Goal: Information Seeking & Learning: Learn about a topic

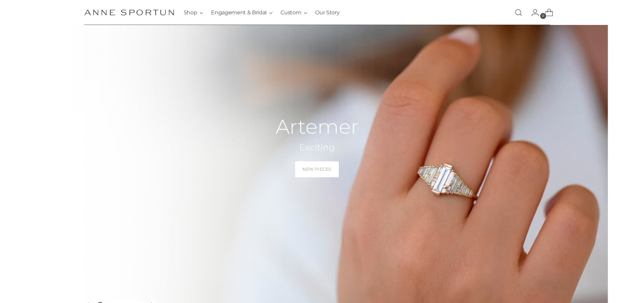
scroll to position [166, 0]
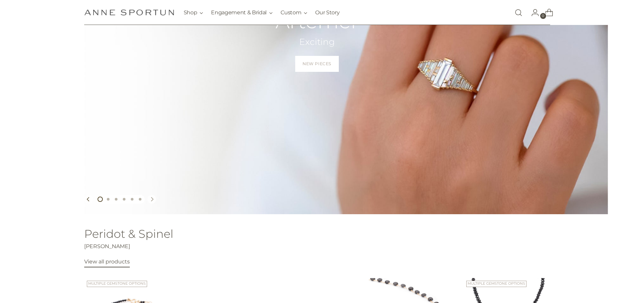
click at [151, 200] on icon "Move to next carousel slide" at bounding box center [151, 199] width 5 height 5
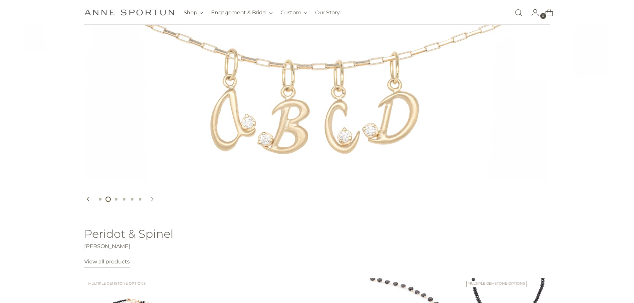
click at [154, 199] on icon "Move to next carousel slide" at bounding box center [151, 199] width 5 height 5
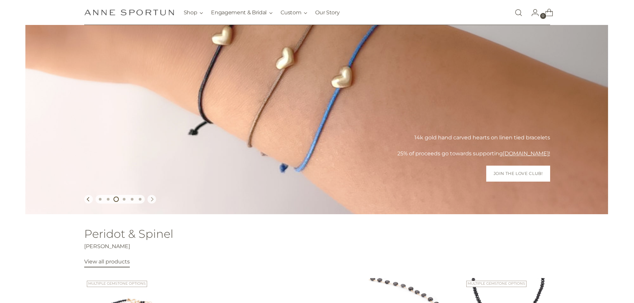
click at [154, 199] on icon "Move to next carousel slide" at bounding box center [151, 199] width 5 height 5
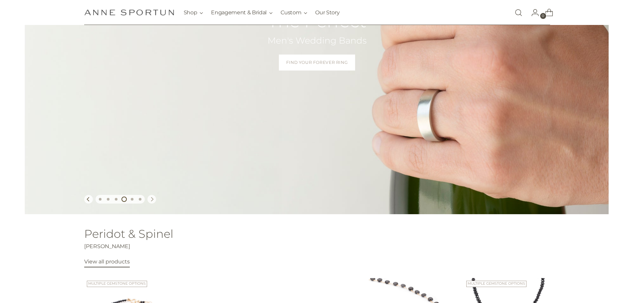
click at [154, 199] on icon "Move to next carousel slide" at bounding box center [151, 199] width 5 height 5
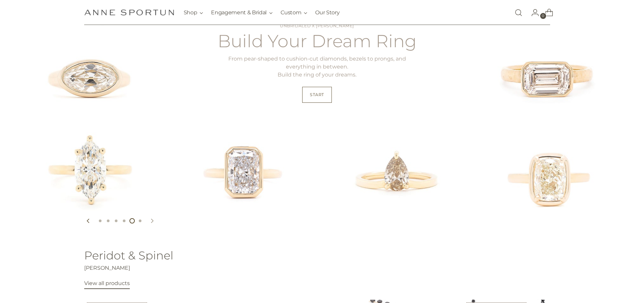
scroll to position [133, 0]
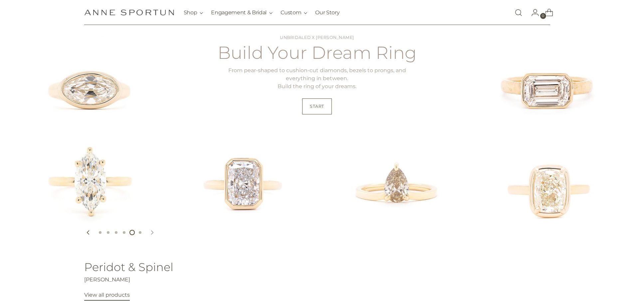
click at [152, 235] on button "Move to next carousel slide" at bounding box center [151, 232] width 9 height 9
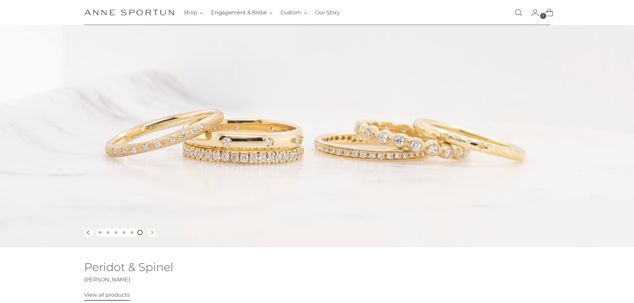
click at [152, 235] on button "Move to next carousel slide" at bounding box center [151, 232] width 9 height 9
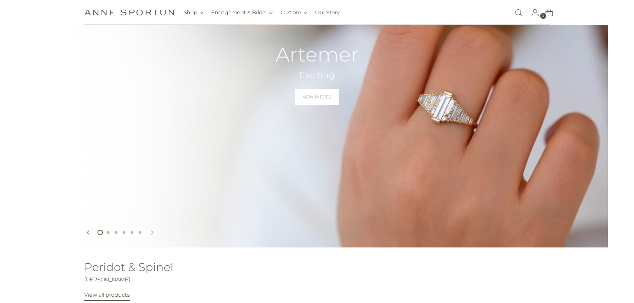
click at [152, 235] on button "Move to next carousel slide" at bounding box center [151, 232] width 9 height 9
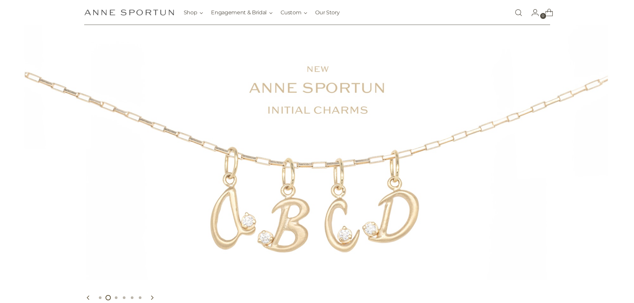
scroll to position [0, 0]
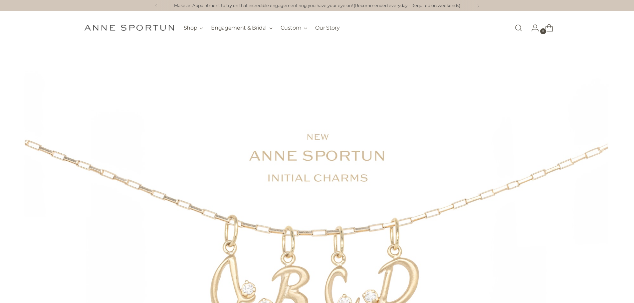
click at [517, 28] on link "Open search modal" at bounding box center [518, 27] width 13 height 13
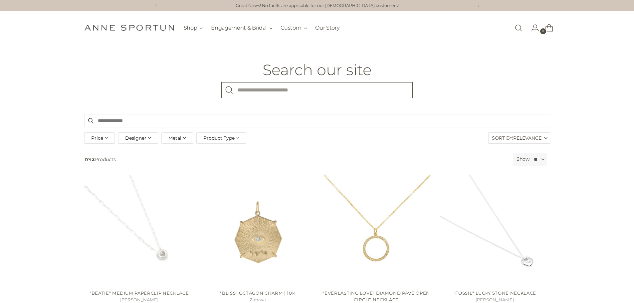
click at [270, 92] on input "What are you looking for?" at bounding box center [316, 90] width 191 height 16
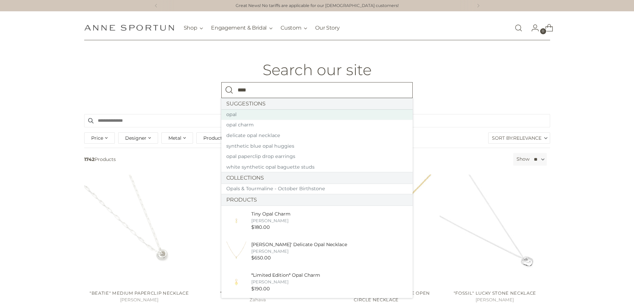
click at [231, 114] on link "opal" at bounding box center [316, 114] width 191 height 11
type input "****"
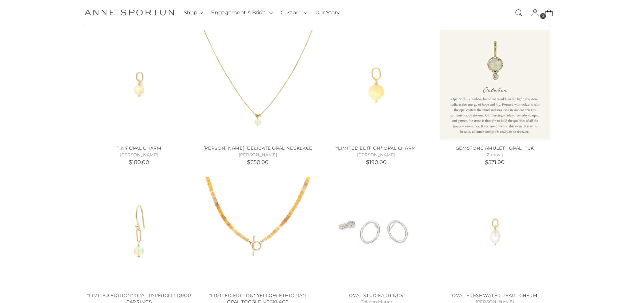
scroll to position [133, 0]
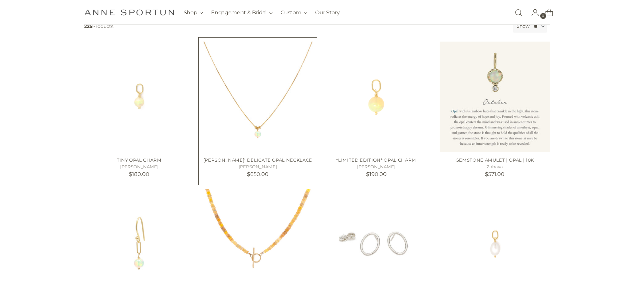
click at [0, 0] on img "Luna' Delicate Opal Necklace" at bounding box center [0, 0] width 0 height 0
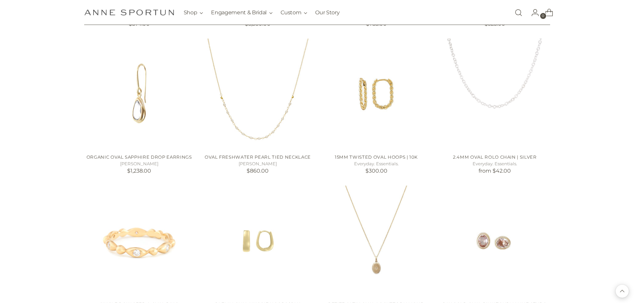
scroll to position [599, 0]
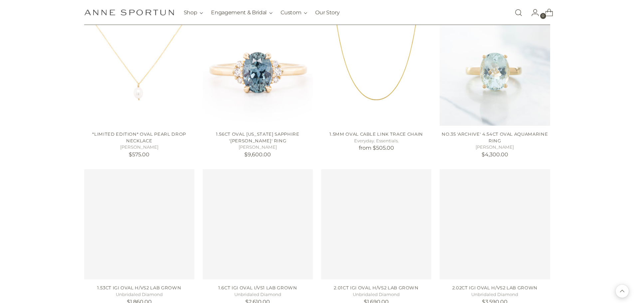
scroll to position [1064, 0]
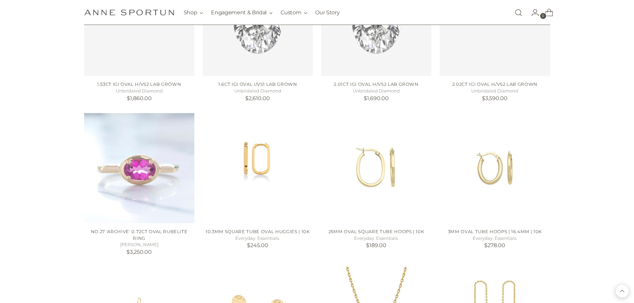
scroll to position [1264, 0]
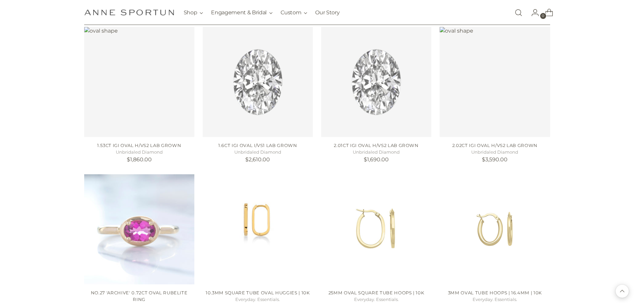
scroll to position [1197, 0]
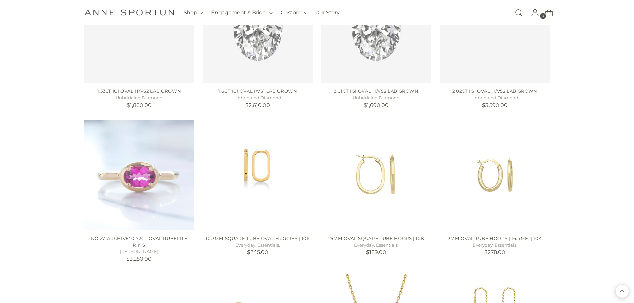
scroll to position [1264, 0]
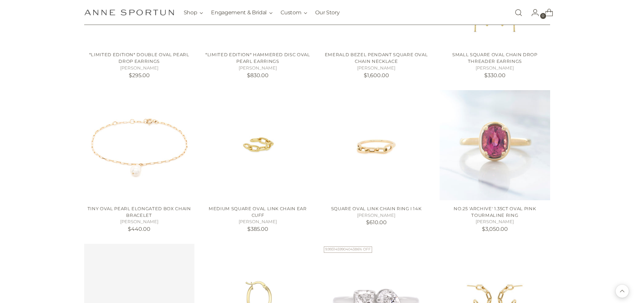
scroll to position [1696, 0]
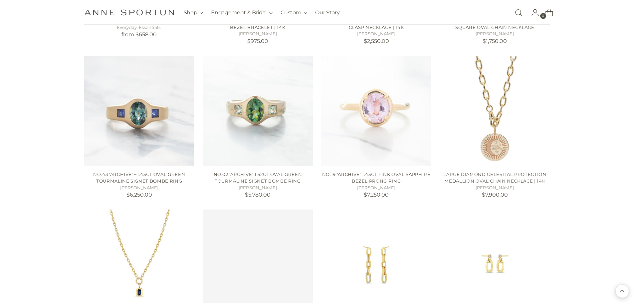
scroll to position [2096, 0]
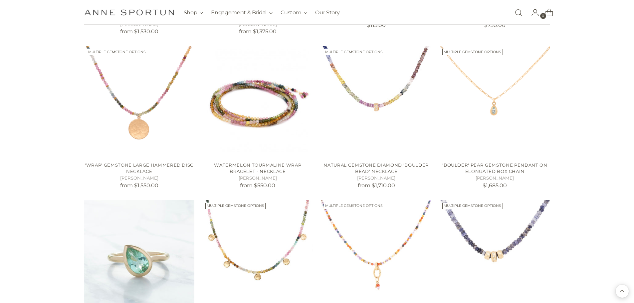
scroll to position [3027, 0]
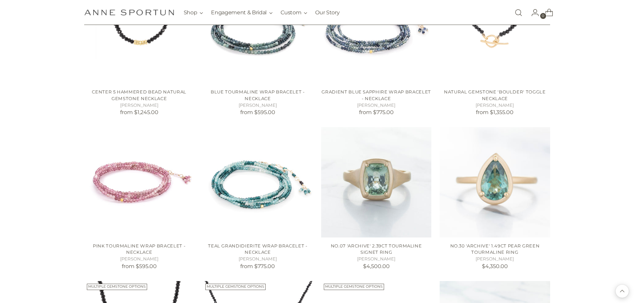
scroll to position [3726, 0]
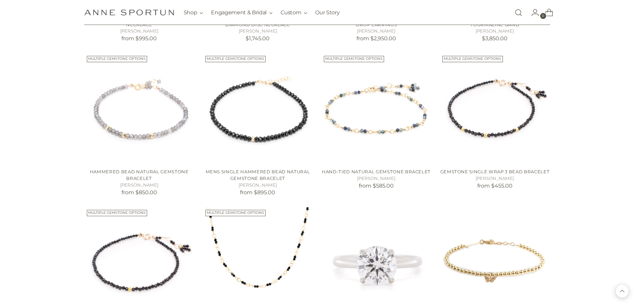
scroll to position [4025, 0]
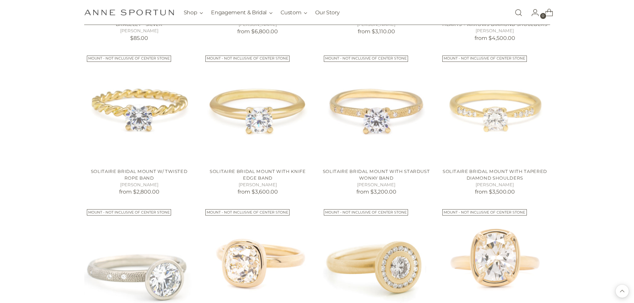
scroll to position [4690, 0]
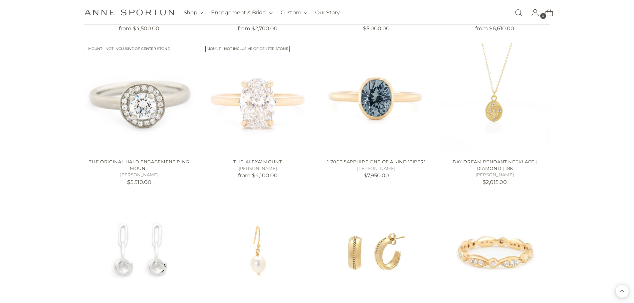
scroll to position [5023, 0]
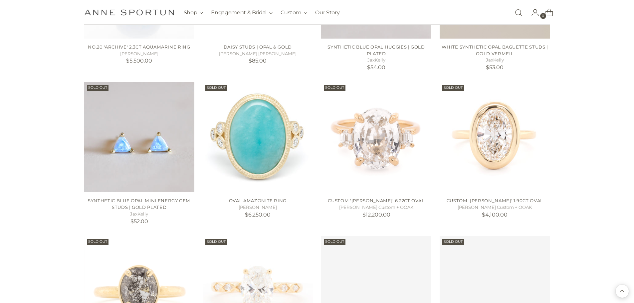
scroll to position [5755, 0]
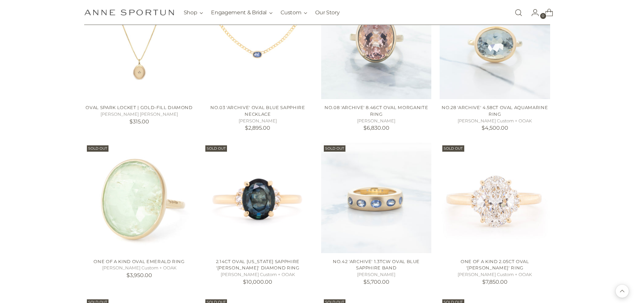
scroll to position [6553, 0]
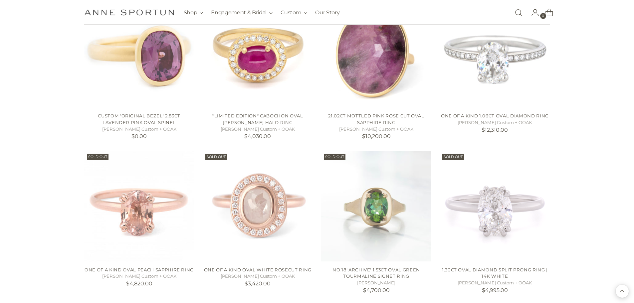
scroll to position [6719, 0]
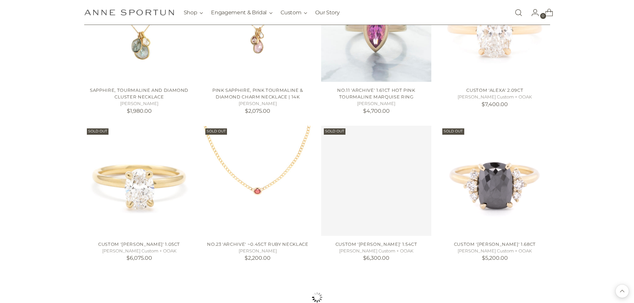
scroll to position [7285, 0]
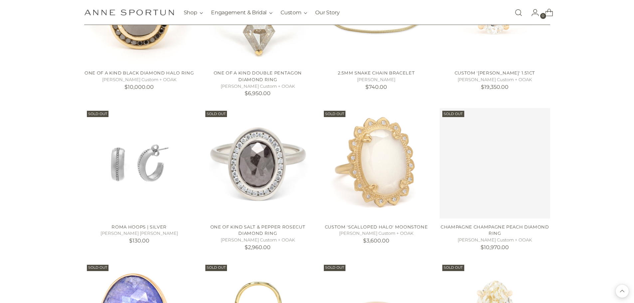
scroll to position [8416, 0]
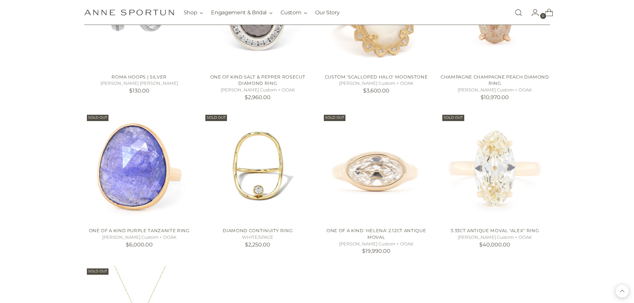
scroll to position [8582, 0]
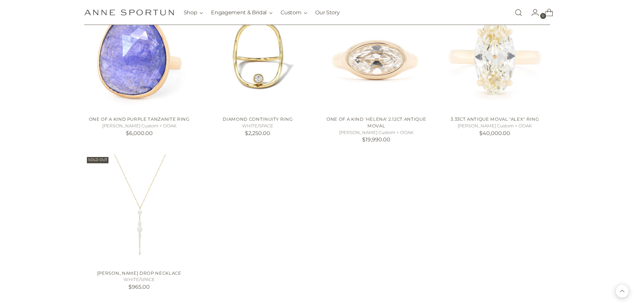
scroll to position [8482, 0]
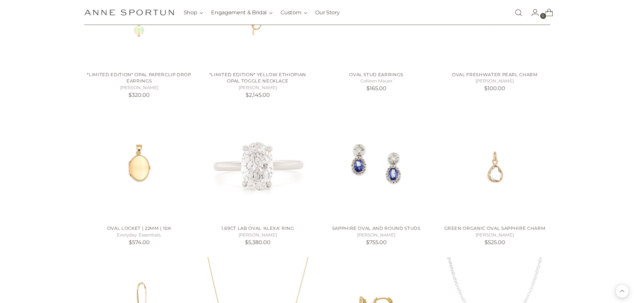
scroll to position [100, 0]
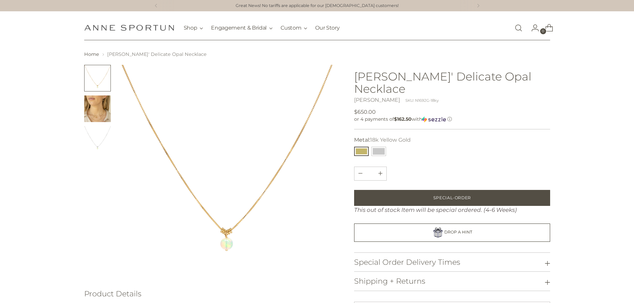
click at [226, 243] on img at bounding box center [226, 171] width 213 height 213
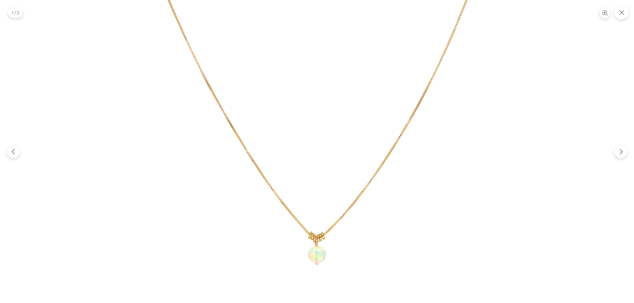
click at [274, 251] on img at bounding box center [316, 151] width 303 height 303
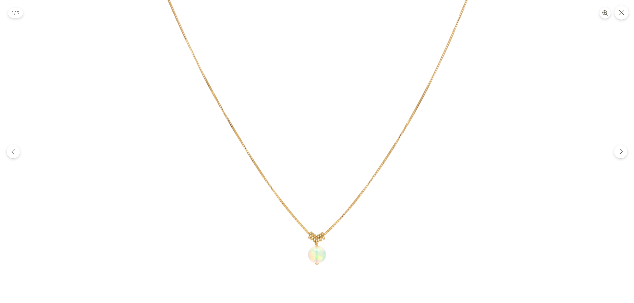
click at [352, 226] on img at bounding box center [316, 151] width 303 height 303
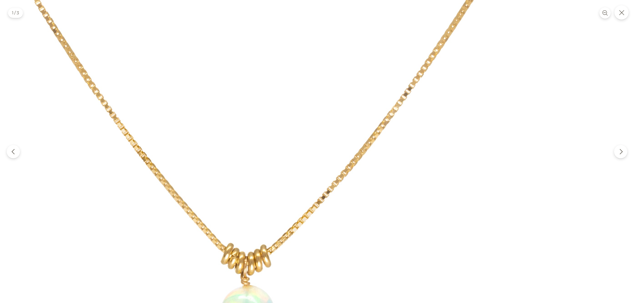
click at [262, 257] on img at bounding box center [247, 2] width 909 height 909
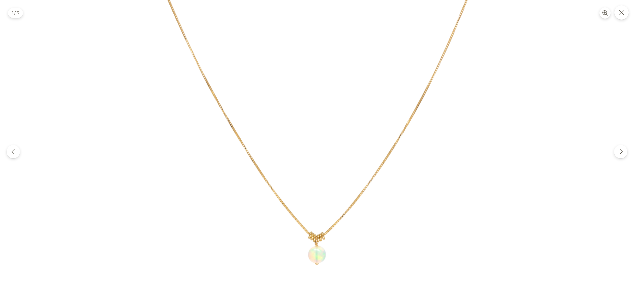
click at [324, 256] on img at bounding box center [316, 151] width 303 height 303
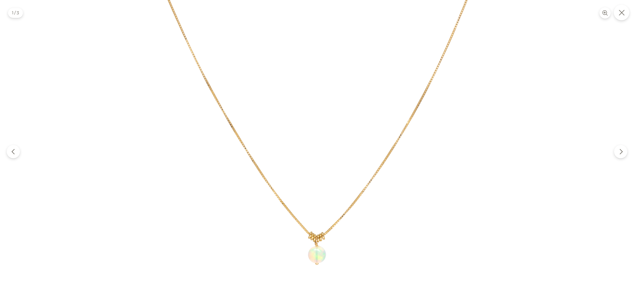
click at [623, 16] on button "Close" at bounding box center [621, 13] width 16 height 16
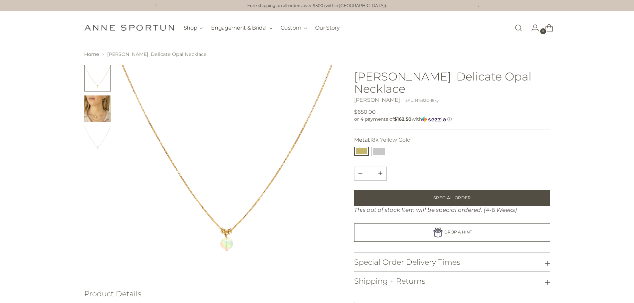
click at [98, 116] on img "Change image to image 2" at bounding box center [97, 108] width 27 height 27
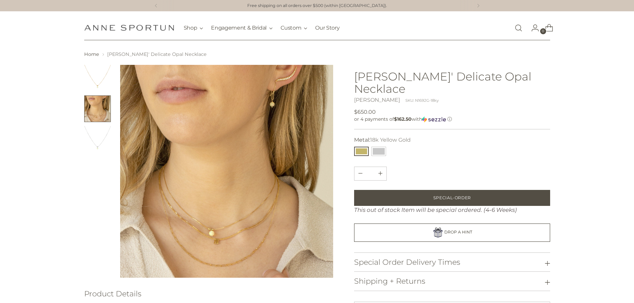
click at [101, 143] on img "Change image to image 3" at bounding box center [97, 139] width 27 height 27
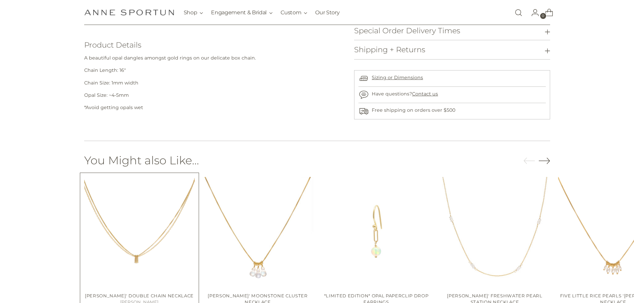
scroll to position [333, 0]
